Goal: Information Seeking & Learning: Learn about a topic

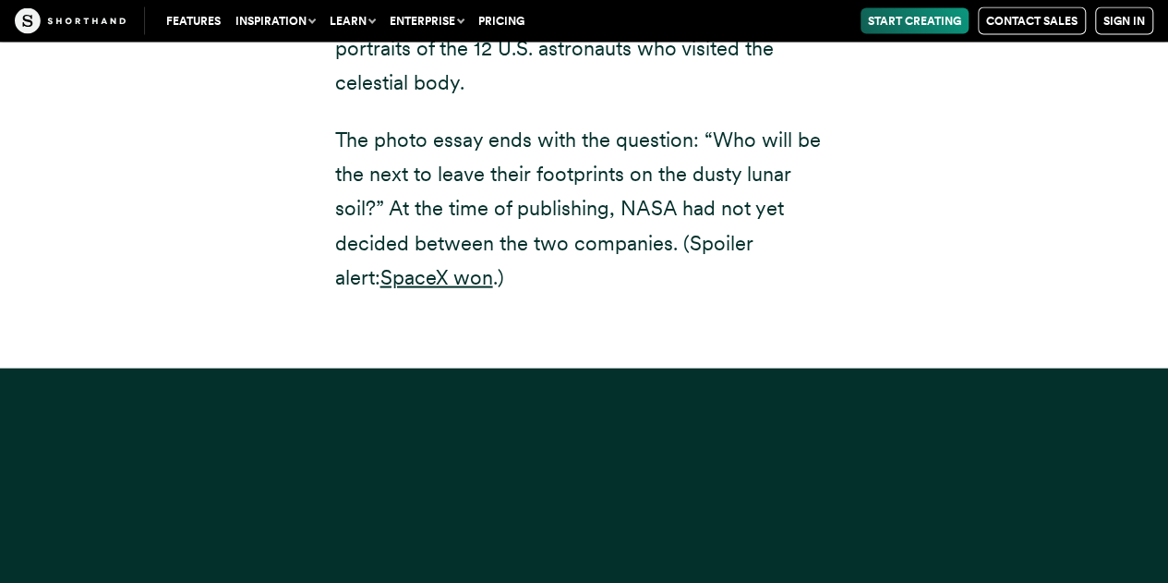
scroll to position [1058, 0]
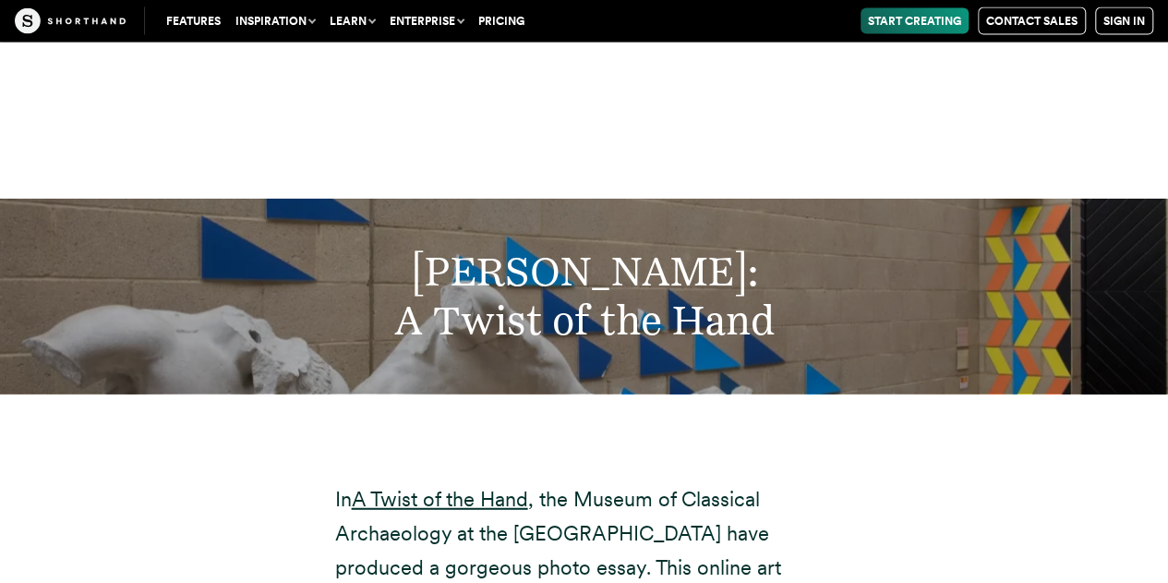
scroll to position [12727, 0]
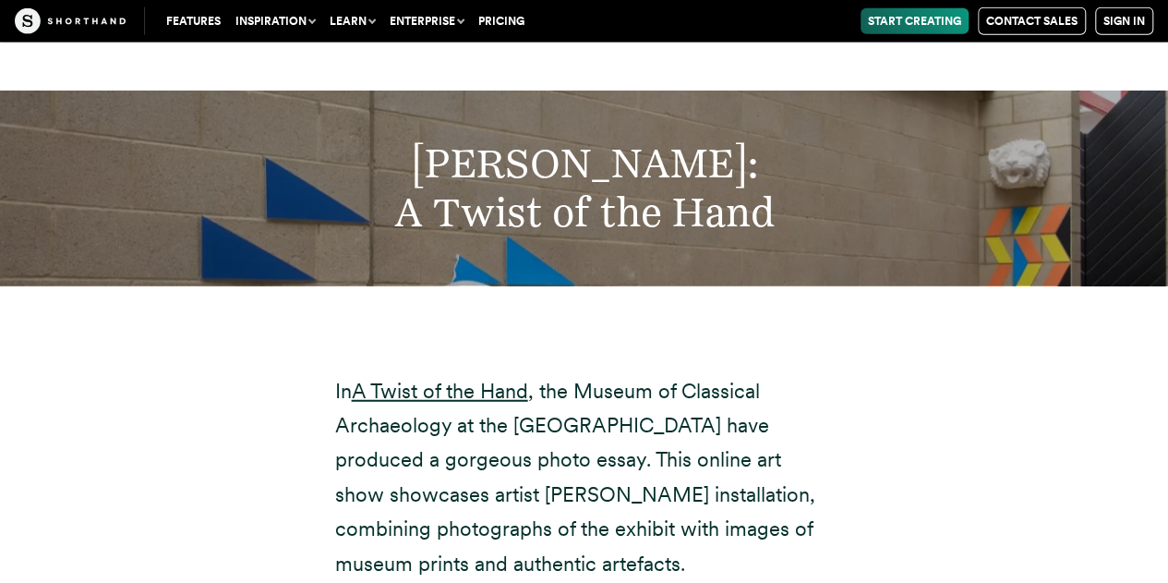
click at [581, 187] on h2 "[PERSON_NAME]: A Twist of the Hand" at bounding box center [584, 188] width 954 height 98
click at [623, 144] on h2 "[PERSON_NAME]: A Twist of the Hand" at bounding box center [584, 188] width 954 height 98
click at [390, 379] on link "A Twist of the Hand" at bounding box center [440, 391] width 176 height 24
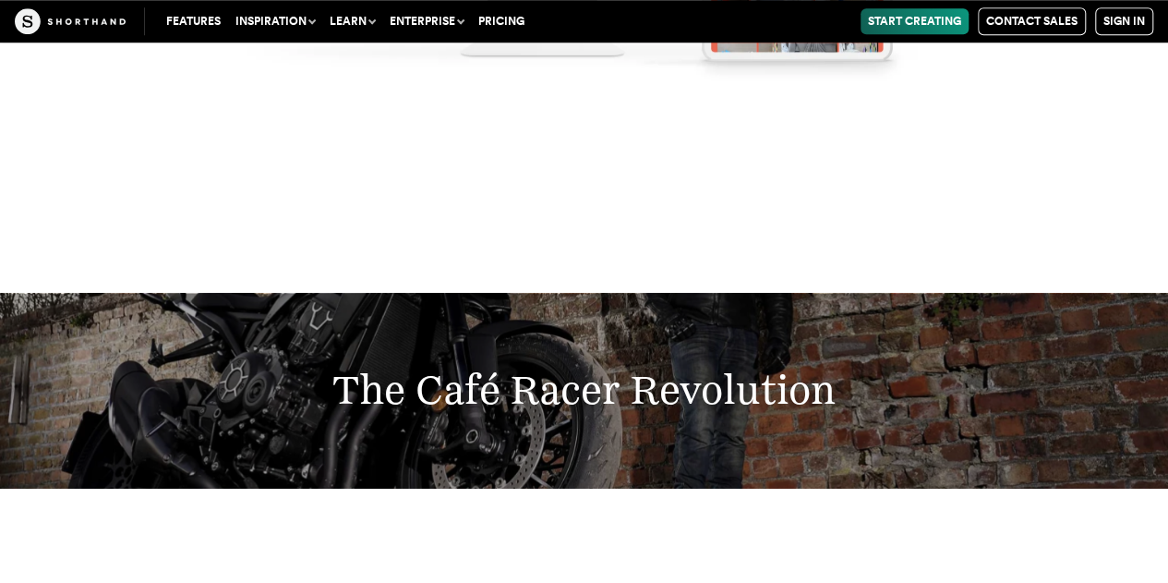
scroll to position [14773, 0]
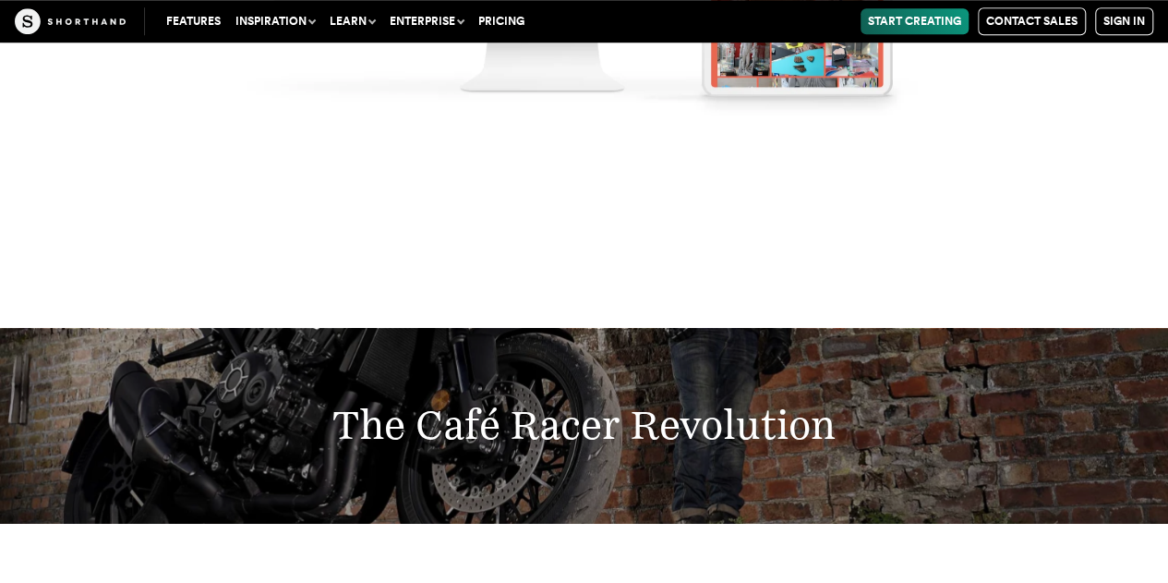
click at [620, 405] on h2 "The Café Racer Revolution" at bounding box center [584, 425] width 954 height 49
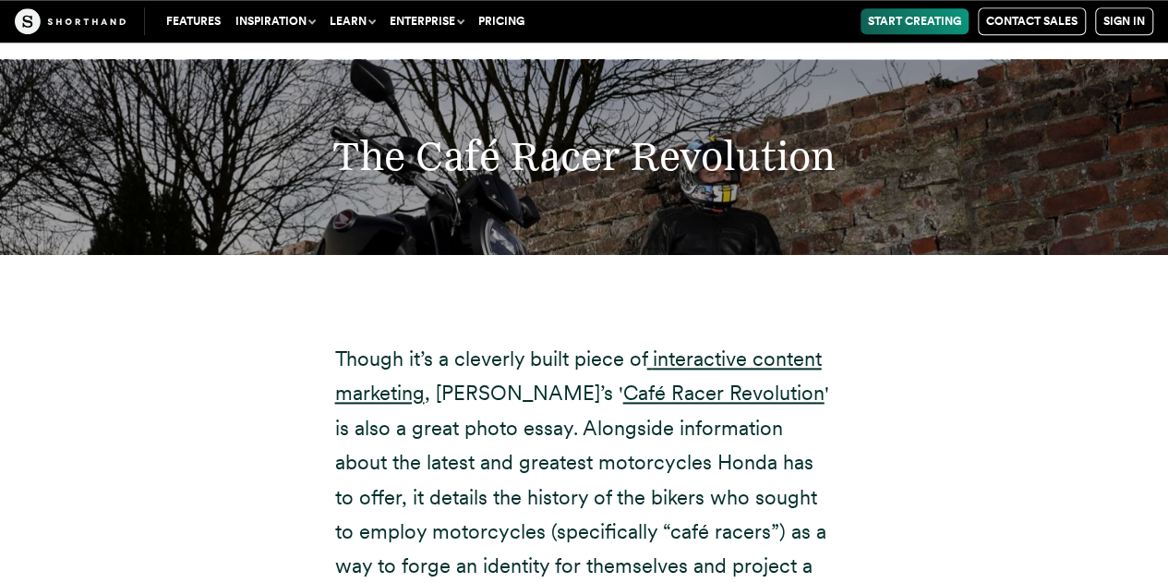
scroll to position [15112, 0]
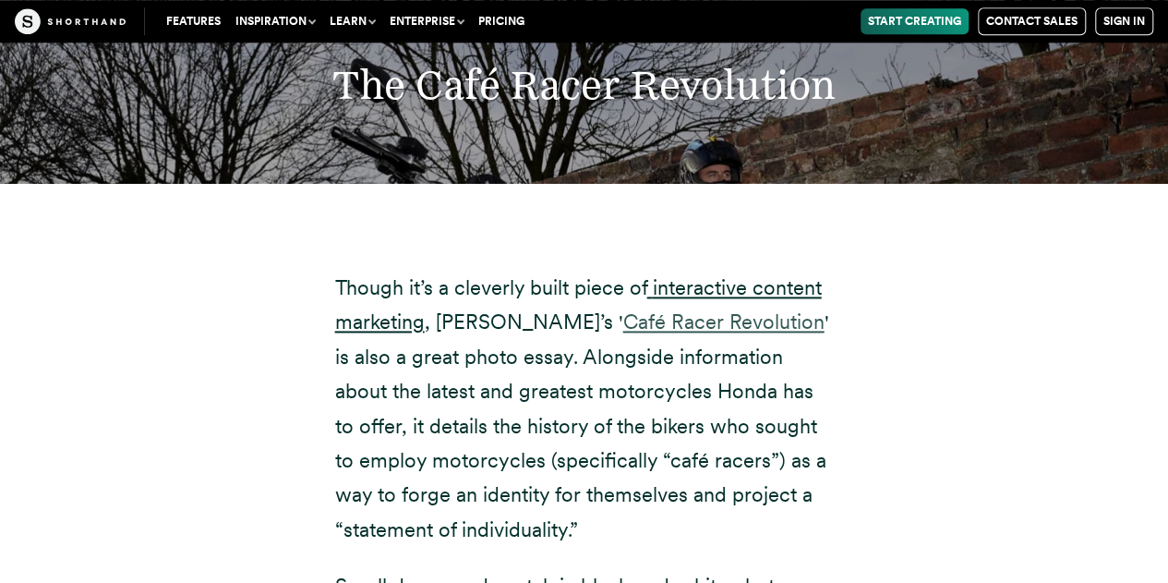
click at [623, 309] on link "Café Racer Revolution" at bounding box center [723, 321] width 201 height 24
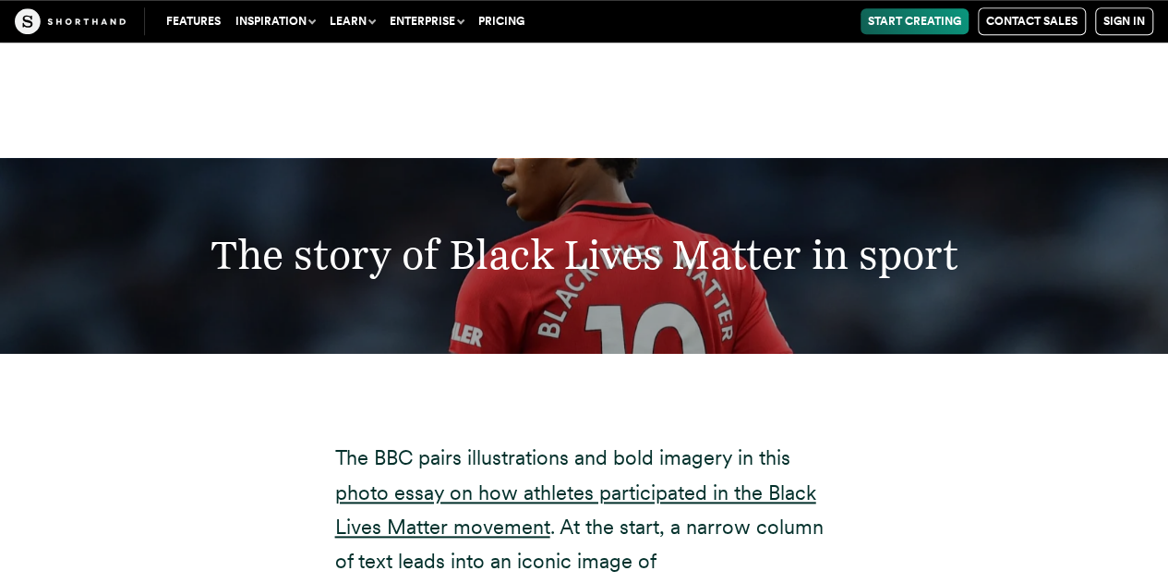
scroll to position [21860, 0]
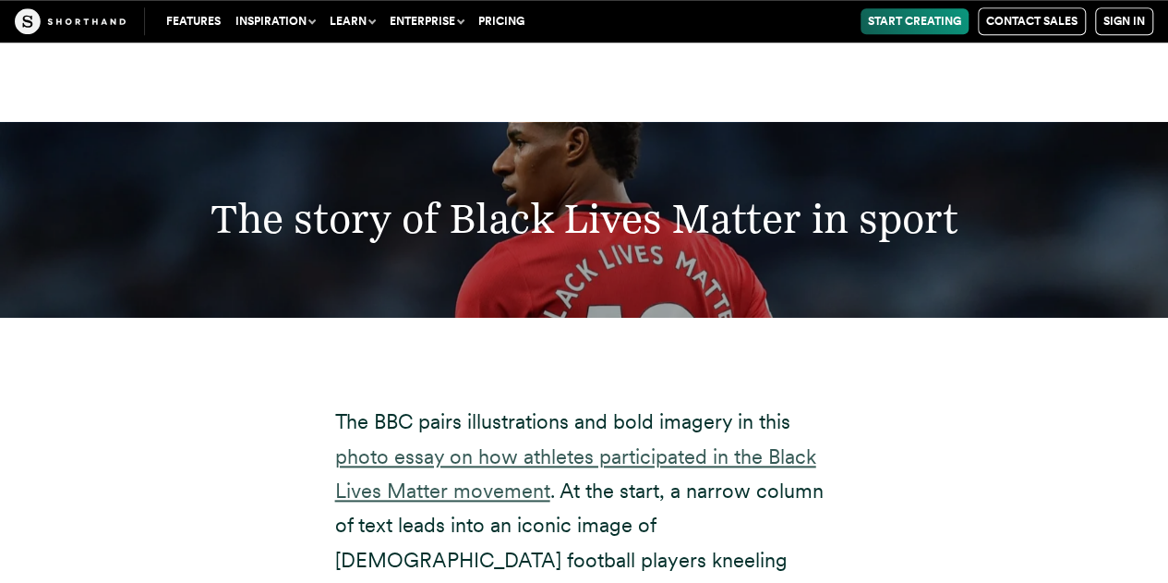
click at [522, 444] on link "photo essay on how athletes participated in the Black Lives Matter movement" at bounding box center [575, 473] width 481 height 58
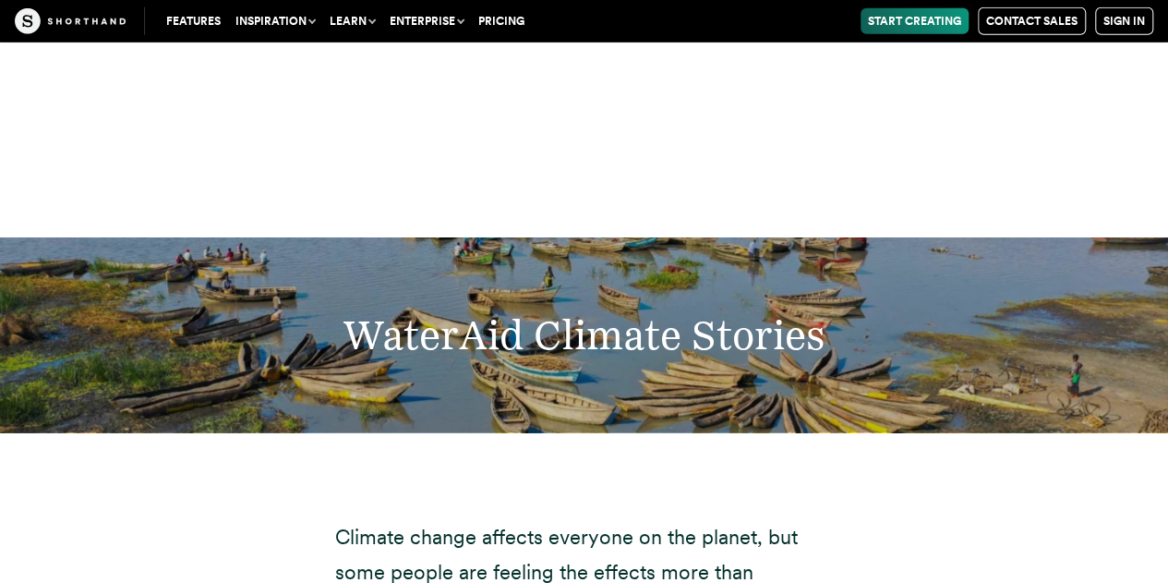
scroll to position [24030, 0]
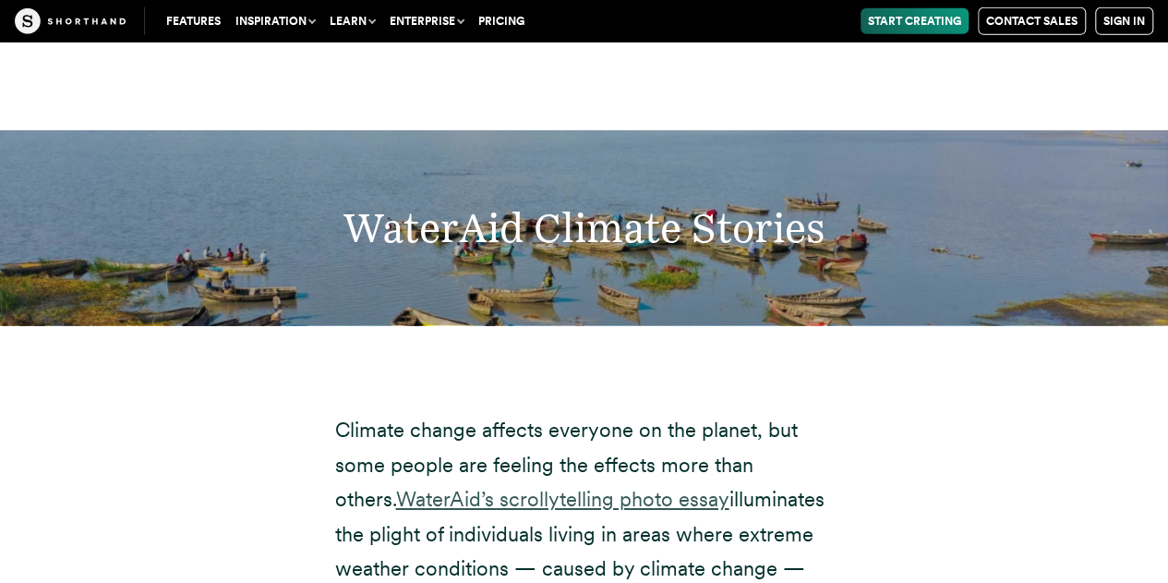
click at [584, 487] on link "WaterAid’s scrollytelling photo essay" at bounding box center [562, 499] width 333 height 24
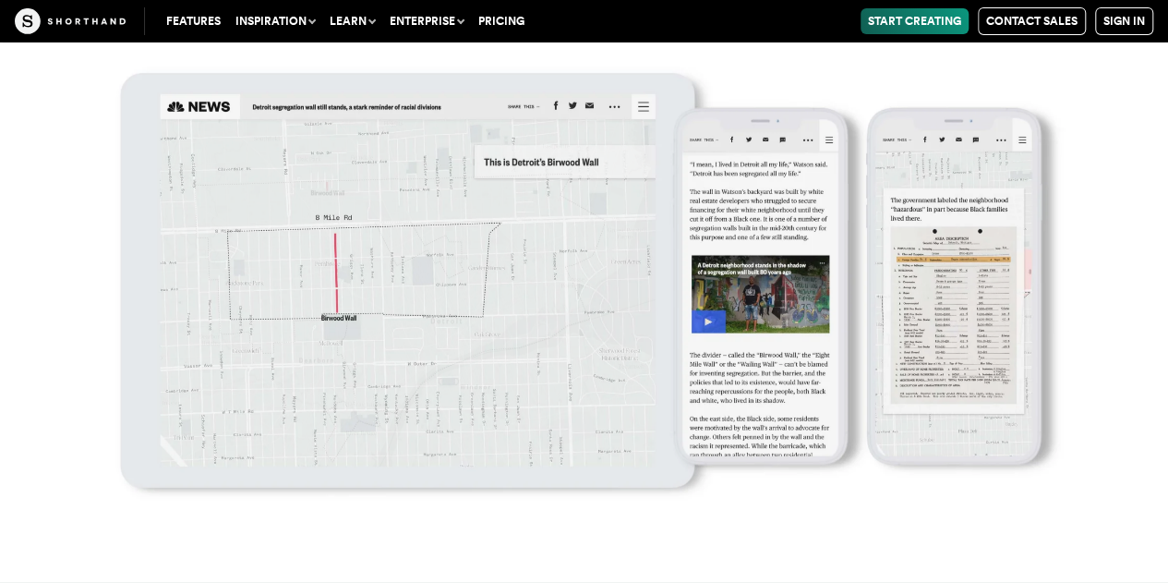
scroll to position [0, 0]
